Goal: Task Accomplishment & Management: Complete application form

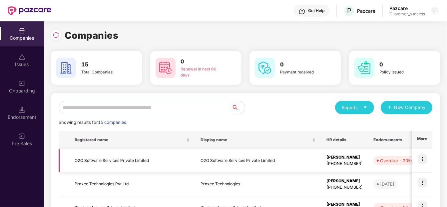
click at [428, 156] on td at bounding box center [422, 161] width 21 height 24
click at [123, 106] on input "text" at bounding box center [145, 107] width 173 height 13
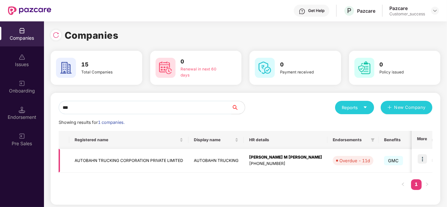
type input "***"
click at [424, 161] on img at bounding box center [422, 158] width 9 height 9
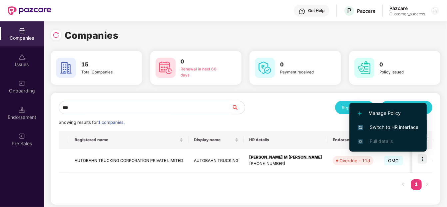
click at [405, 124] on span "Switch to HR interface" at bounding box center [388, 126] width 61 height 7
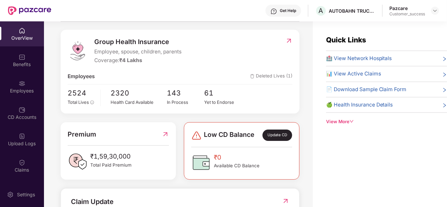
scroll to position [78, 0]
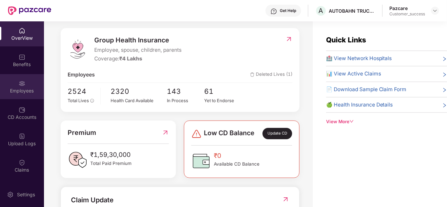
click at [25, 87] on div "Employees" at bounding box center [22, 90] width 44 height 7
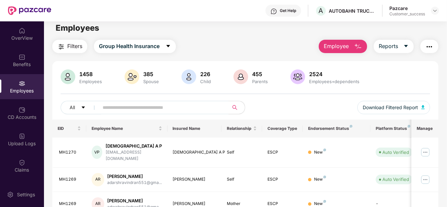
scroll to position [0, 0]
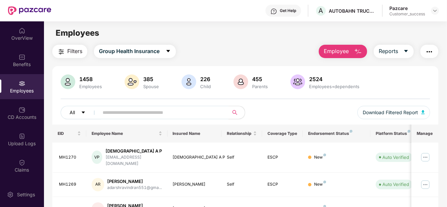
click at [82, 109] on button "All" at bounding box center [81, 112] width 41 height 13
click at [217, 104] on div "1458 Employees 385 Spouse 226 Child 455 Parents 2524 Employees+dependents All D…" at bounding box center [245, 99] width 386 height 50
click at [72, 51] on span "Filters" at bounding box center [74, 51] width 15 height 8
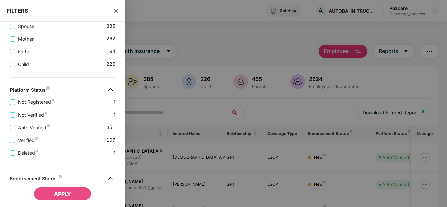
scroll to position [242, 0]
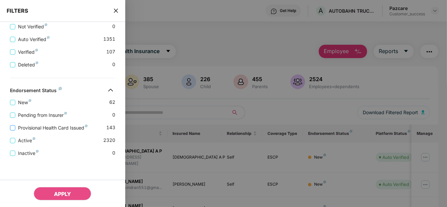
click at [30, 129] on span "Provisional Health Card Issued" at bounding box center [52, 127] width 75 height 7
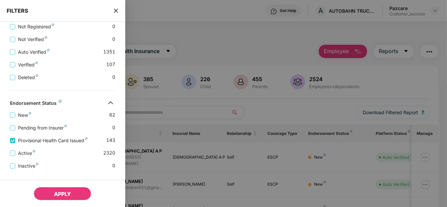
click at [51, 194] on button "APPLY" at bounding box center [63, 193] width 58 height 13
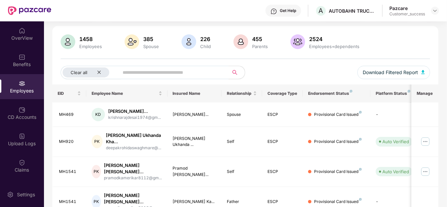
scroll to position [39, 0]
click at [186, 71] on input "text" at bounding box center [171, 73] width 97 height 10
click at [101, 74] on div "Clear all" at bounding box center [86, 73] width 47 height 10
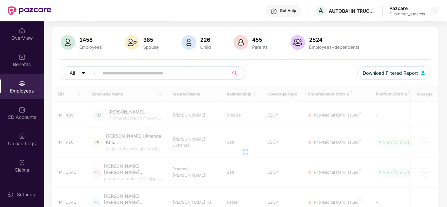
click at [111, 75] on input "text" at bounding box center [161, 73] width 117 height 10
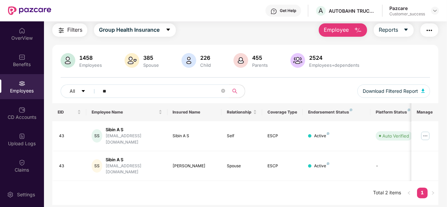
scroll to position [21, 0]
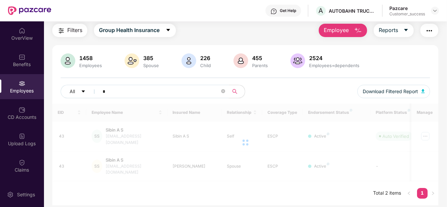
click at [111, 75] on div "1458 Employees 385 Spouse 226 Child 455 Parents 2524 Employees+dependents All *…" at bounding box center [245, 78] width 386 height 50
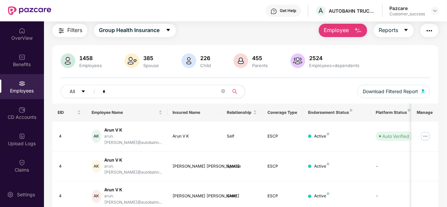
click at [129, 90] on input "*" at bounding box center [161, 91] width 117 height 10
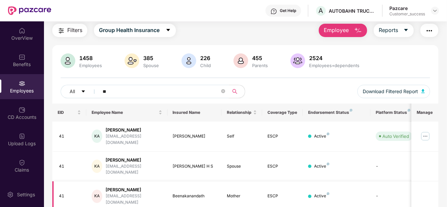
scroll to position [57, 0]
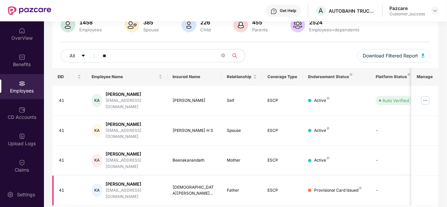
type input "**"
drag, startPoint x: 226, startPoint y: 169, endPoint x: 243, endPoint y: 170, distance: 17.3
click at [243, 175] on td "Father" at bounding box center [242, 190] width 41 height 30
click at [238, 188] on div "EID Employee Name Insured Name Relationship Coverage Type Endorsement Status Pl…" at bounding box center [245, 149] width 386 height 162
click at [429, 95] on img at bounding box center [425, 100] width 11 height 11
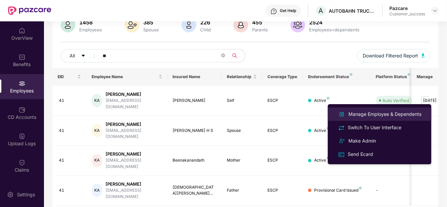
click at [395, 110] on div "Manage Employee & Dependents" at bounding box center [385, 113] width 76 height 7
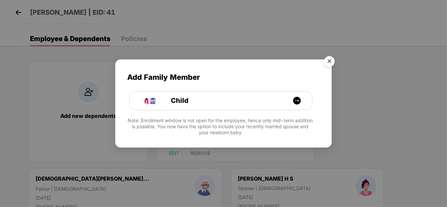
click at [331, 59] on img "Close" at bounding box center [329, 62] width 19 height 19
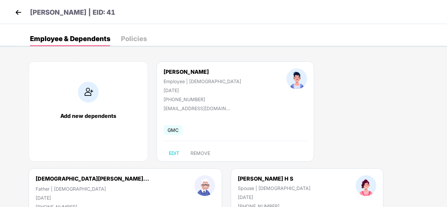
scroll to position [0, 0]
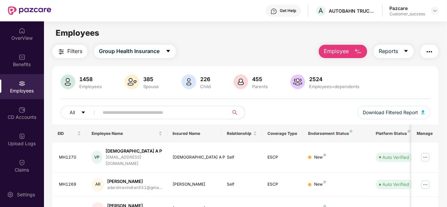
click at [163, 113] on input "text" at bounding box center [161, 112] width 117 height 10
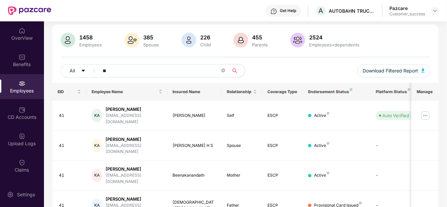
scroll to position [30, 0]
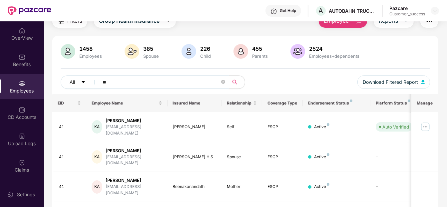
click at [172, 84] on input "**" at bounding box center [161, 82] width 117 height 10
type input "*"
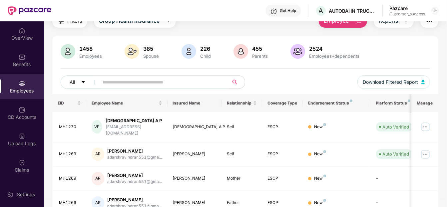
scroll to position [0, 0]
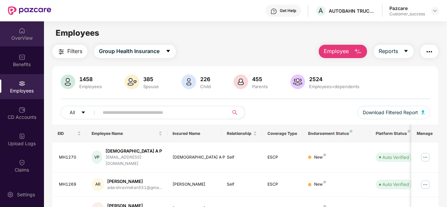
click at [25, 38] on div "OverView" at bounding box center [22, 38] width 44 height 7
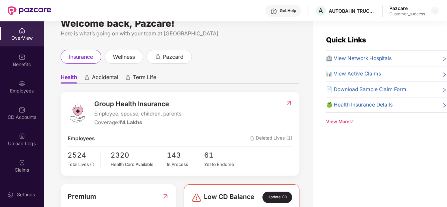
scroll to position [13, 0]
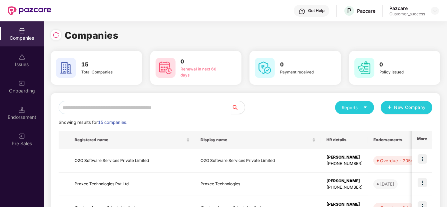
click at [95, 107] on input "text" at bounding box center [145, 107] width 173 height 13
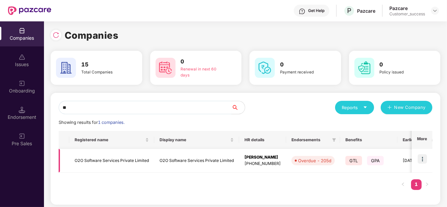
type input "**"
click at [427, 161] on td at bounding box center [422, 161] width 21 height 24
click at [419, 160] on img at bounding box center [422, 158] width 9 height 9
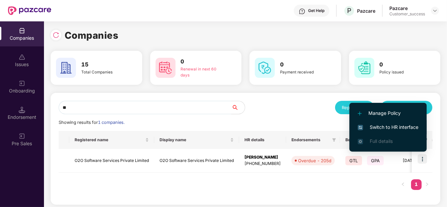
click at [403, 124] on span "Switch to HR interface" at bounding box center [388, 126] width 61 height 7
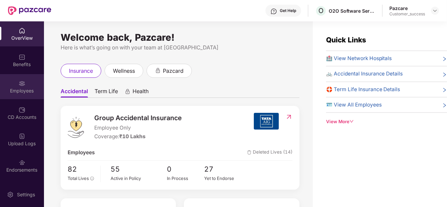
click at [25, 88] on div "Employees" at bounding box center [22, 90] width 44 height 7
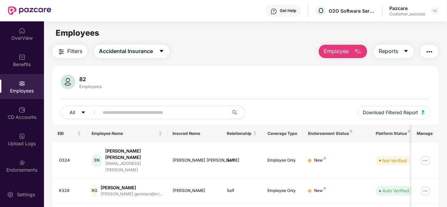
click at [348, 51] on span "Employee" at bounding box center [336, 51] width 25 height 8
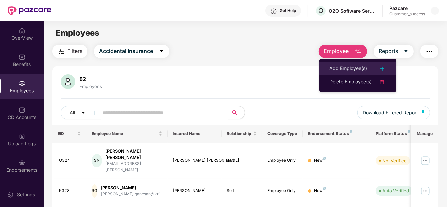
click at [349, 72] on li "Add Employee(s)" at bounding box center [358, 68] width 77 height 13
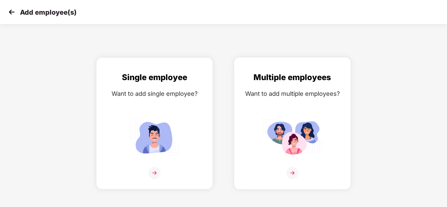
click at [303, 134] on img at bounding box center [293, 137] width 60 height 42
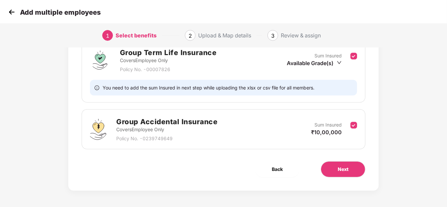
scroll to position [108, 0]
click at [334, 165] on button "Next" at bounding box center [343, 169] width 45 height 16
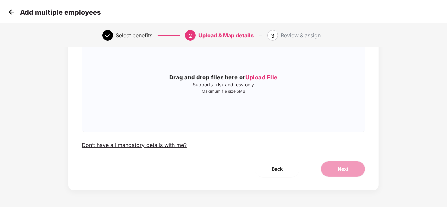
scroll to position [0, 0]
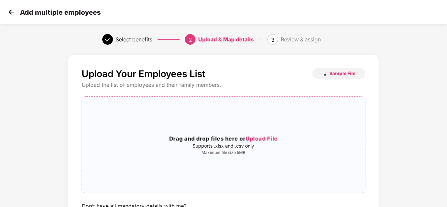
click at [261, 140] on span "Upload File" at bounding box center [262, 138] width 32 height 7
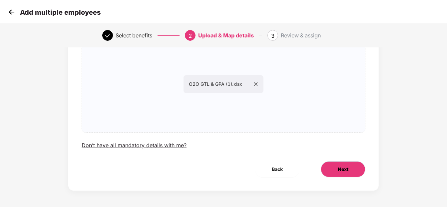
click at [338, 171] on span "Next" at bounding box center [343, 168] width 11 height 7
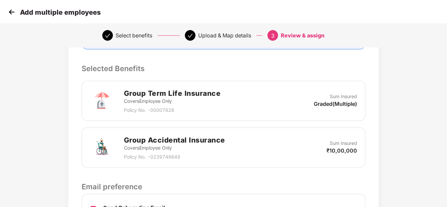
scroll to position [218, 0]
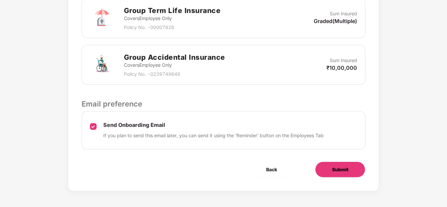
click at [333, 166] on span "Submit" at bounding box center [340, 169] width 16 height 7
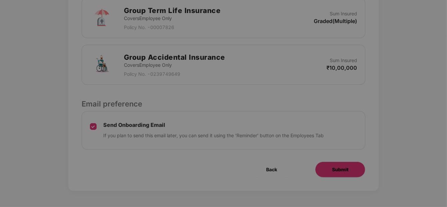
scroll to position [0, 0]
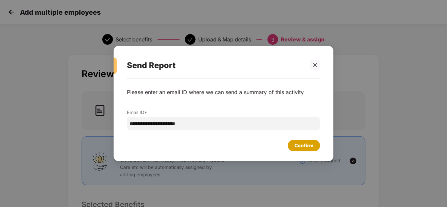
click at [300, 145] on div "Confirm" at bounding box center [304, 145] width 19 height 7
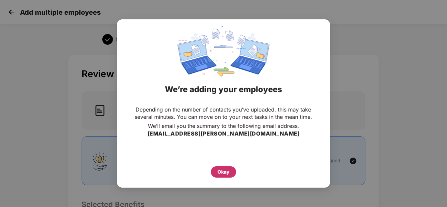
click at [223, 170] on div "Okay" at bounding box center [224, 171] width 12 height 7
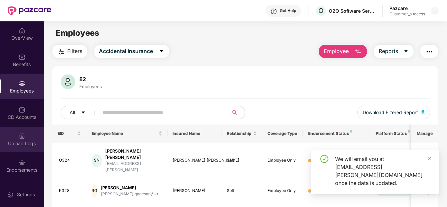
click at [12, 132] on div "Upload Logs" at bounding box center [22, 139] width 44 height 25
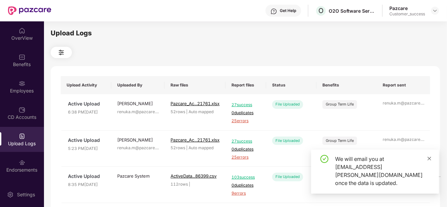
click at [431, 161] on icon "close" at bounding box center [429, 158] width 5 height 5
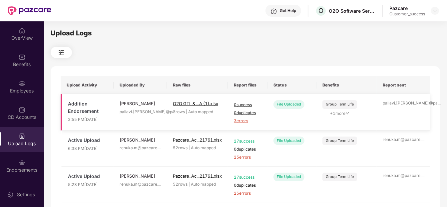
click at [246, 118] on span "3 errors" at bounding box center [248, 121] width 28 height 6
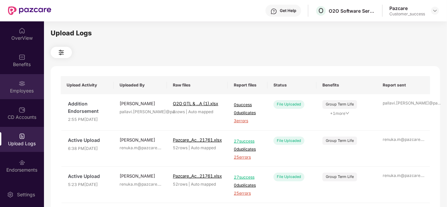
click at [37, 92] on div "Employees" at bounding box center [22, 90] width 44 height 7
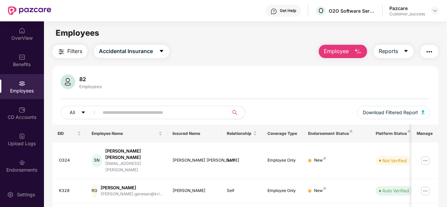
click at [326, 56] on button "Employee" at bounding box center [343, 51] width 48 height 13
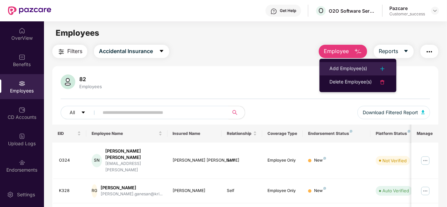
click at [334, 68] on div "Add Employee(s)" at bounding box center [349, 69] width 38 height 8
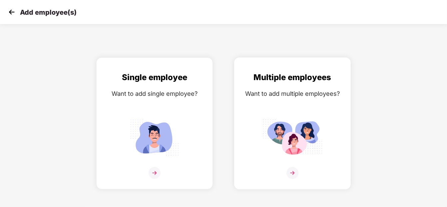
click at [292, 157] on img at bounding box center [293, 137] width 60 height 42
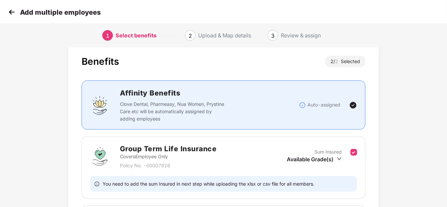
scroll to position [108, 0]
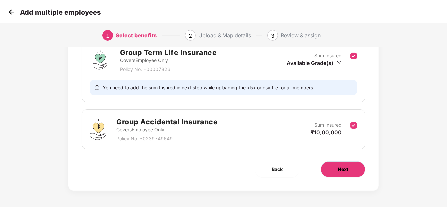
click at [335, 173] on button "Next" at bounding box center [343, 169] width 45 height 16
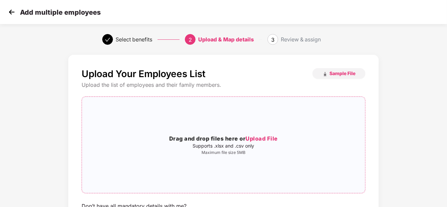
click at [271, 134] on h3 "Drag and drop files here or Upload File" at bounding box center [223, 138] width 283 height 9
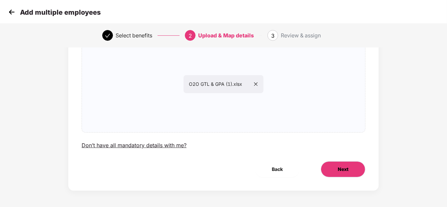
click at [345, 163] on button "Next" at bounding box center [343, 169] width 45 height 16
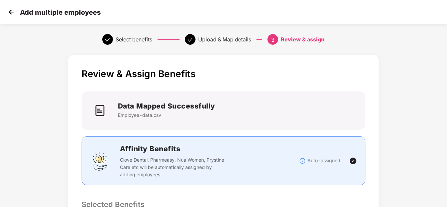
scroll to position [218, 0]
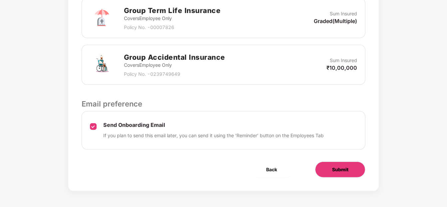
click at [332, 170] on span "Submit" at bounding box center [340, 169] width 16 height 7
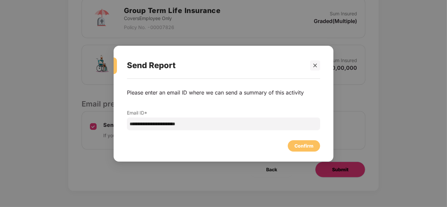
scroll to position [0, 0]
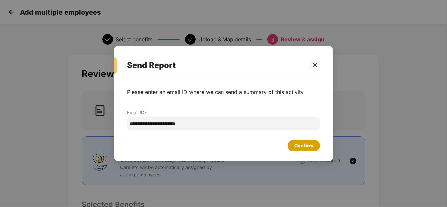
click at [298, 144] on div "Confirm" at bounding box center [304, 145] width 19 height 7
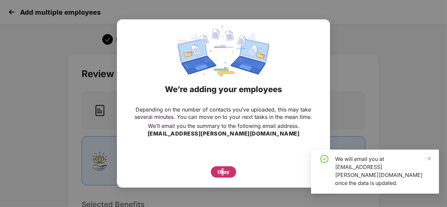
drag, startPoint x: 220, startPoint y: 178, endPoint x: 223, endPoint y: 168, distance: 10.3
click at [223, 168] on div "Depending on the number of contacts you’ve uploaded, this may take several minu…" at bounding box center [223, 141] width 213 height 79
click at [223, 168] on div "Okay" at bounding box center [224, 171] width 12 height 7
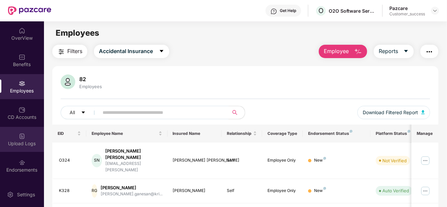
click at [20, 141] on div "Upload Logs" at bounding box center [22, 143] width 44 height 7
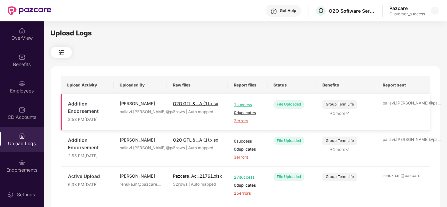
click at [349, 113] on icon "down" at bounding box center [347, 113] width 3 height 2
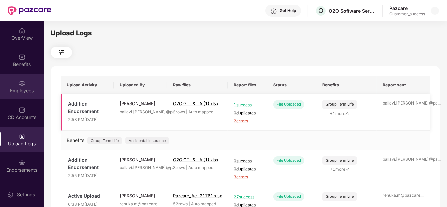
click at [18, 87] on div "Employees" at bounding box center [22, 86] width 44 height 25
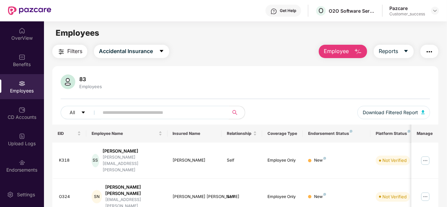
click at [115, 116] on input "text" at bounding box center [161, 112] width 117 height 10
paste input "****"
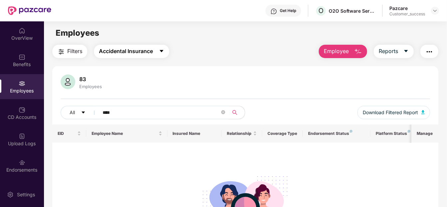
type input "****"
click at [144, 50] on span "Accidental Insurance" at bounding box center [126, 51] width 54 height 8
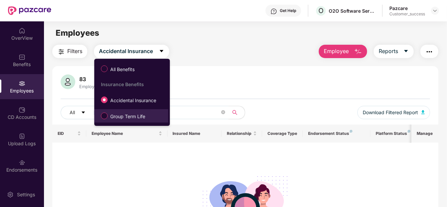
click at [110, 113] on span "Group Term Life" at bounding box center [128, 116] width 40 height 7
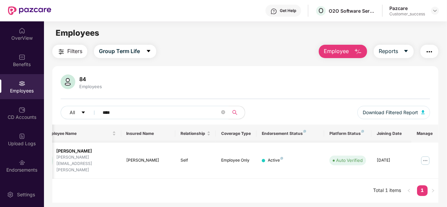
scroll to position [0, 46]
click at [24, 55] on img at bounding box center [22, 57] width 7 height 7
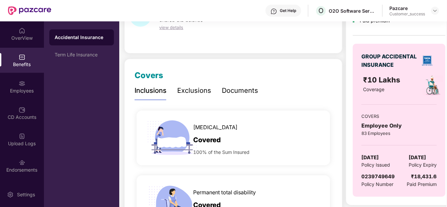
scroll to position [50, 0]
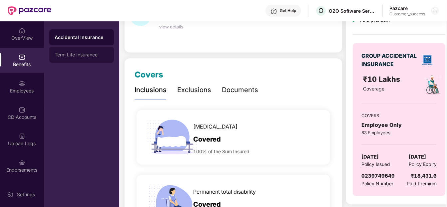
click at [83, 50] on div "Term Life Insurance" at bounding box center [81, 55] width 65 height 16
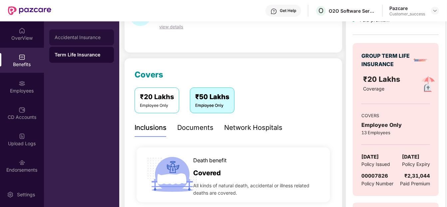
click at [79, 31] on div "Accidental Insurance" at bounding box center [81, 37] width 65 height 16
